Goal: Information Seeking & Learning: Find specific fact

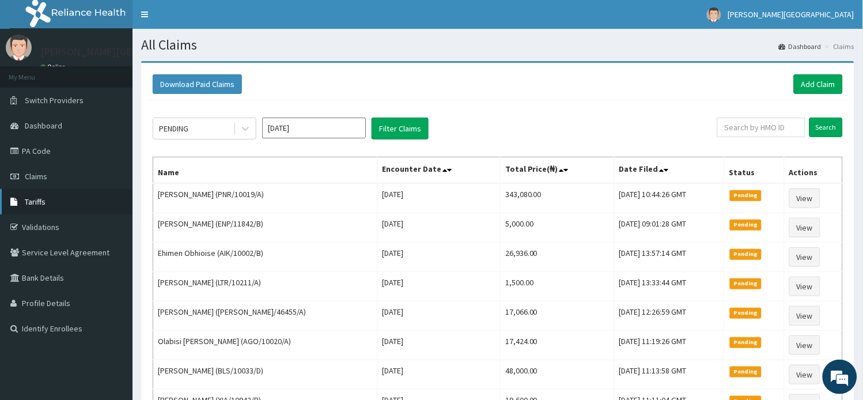
click at [43, 203] on span "Tariffs" at bounding box center [35, 201] width 21 height 10
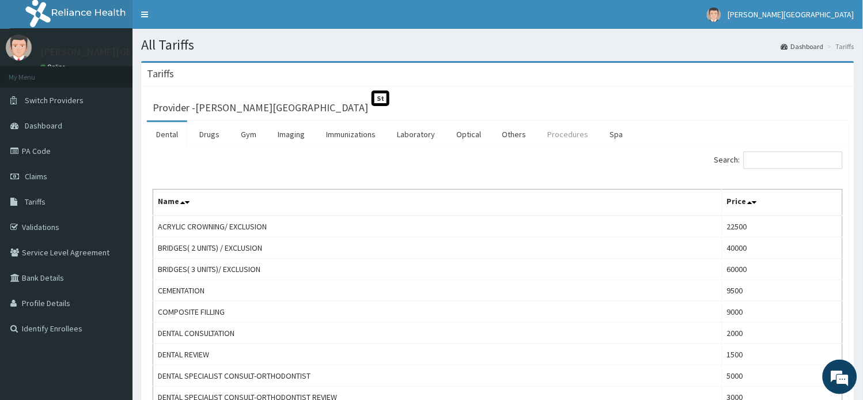
click at [557, 136] on link "Procedures" at bounding box center [567, 134] width 59 height 24
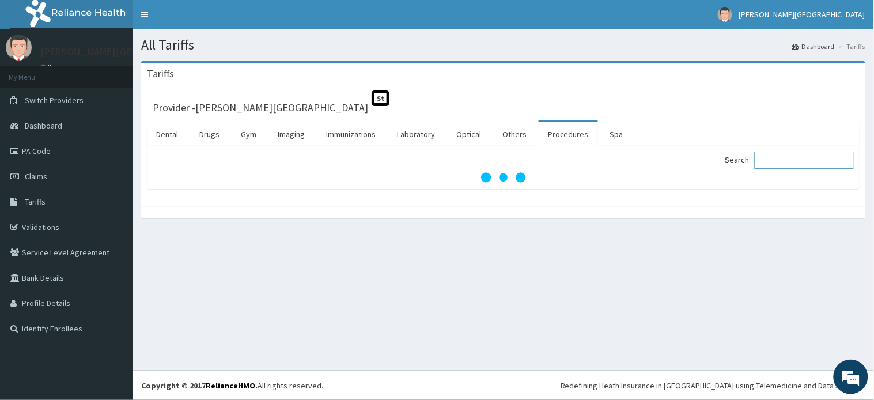
click at [789, 160] on input "Search:" at bounding box center [803, 159] width 99 height 17
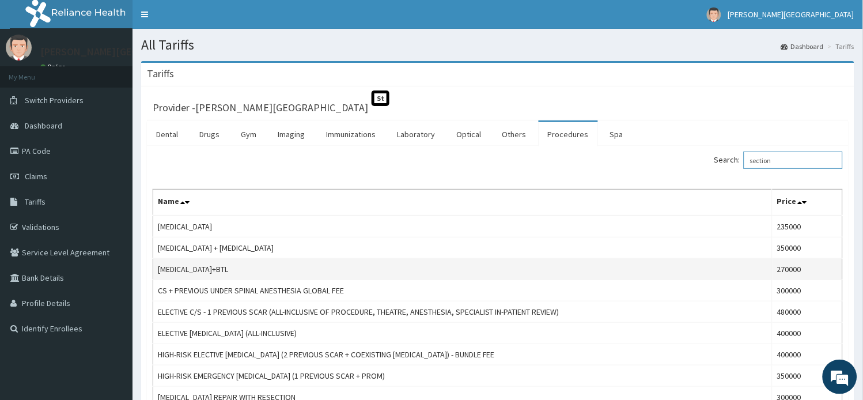
scroll to position [64, 0]
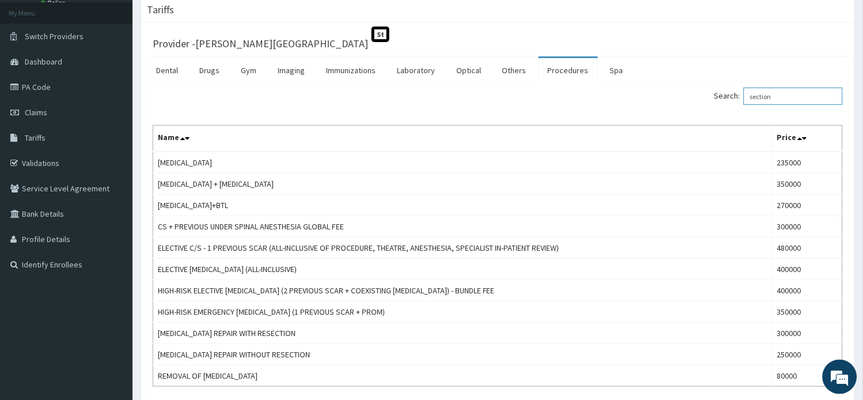
type input "section"
